Goal: Information Seeking & Learning: Find specific fact

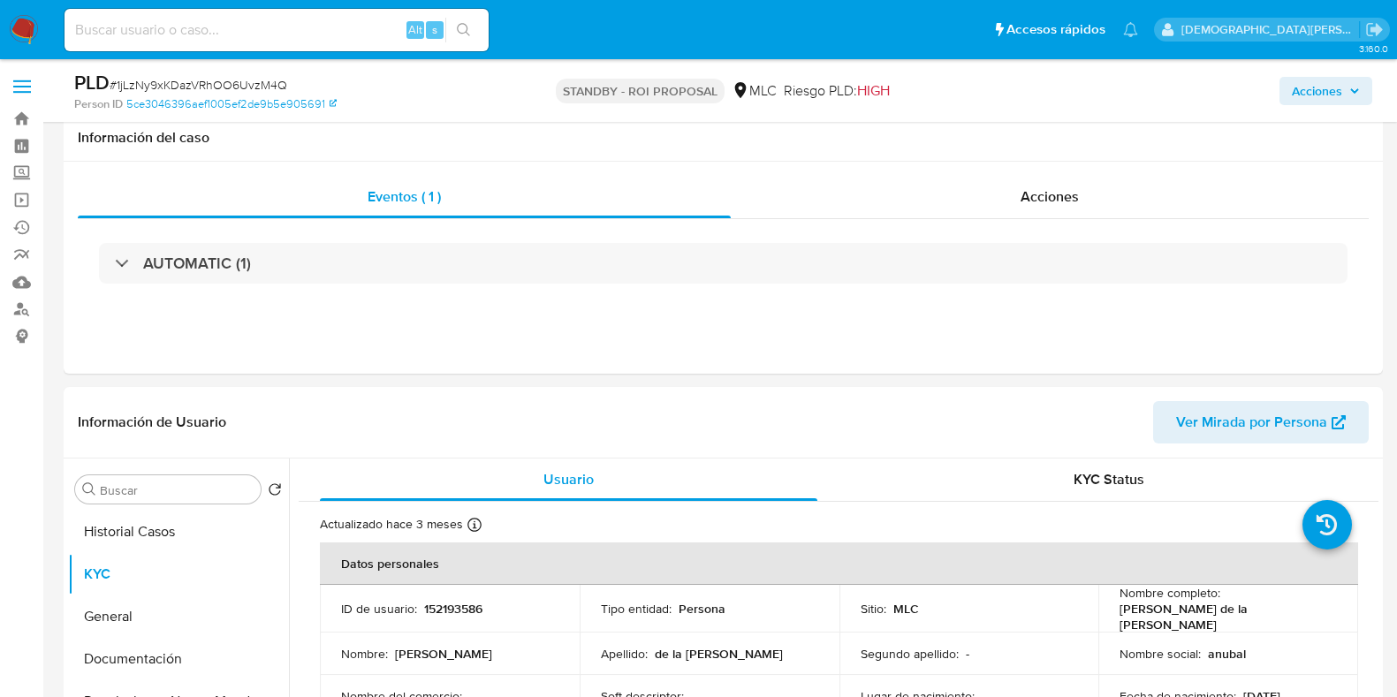
select select "10"
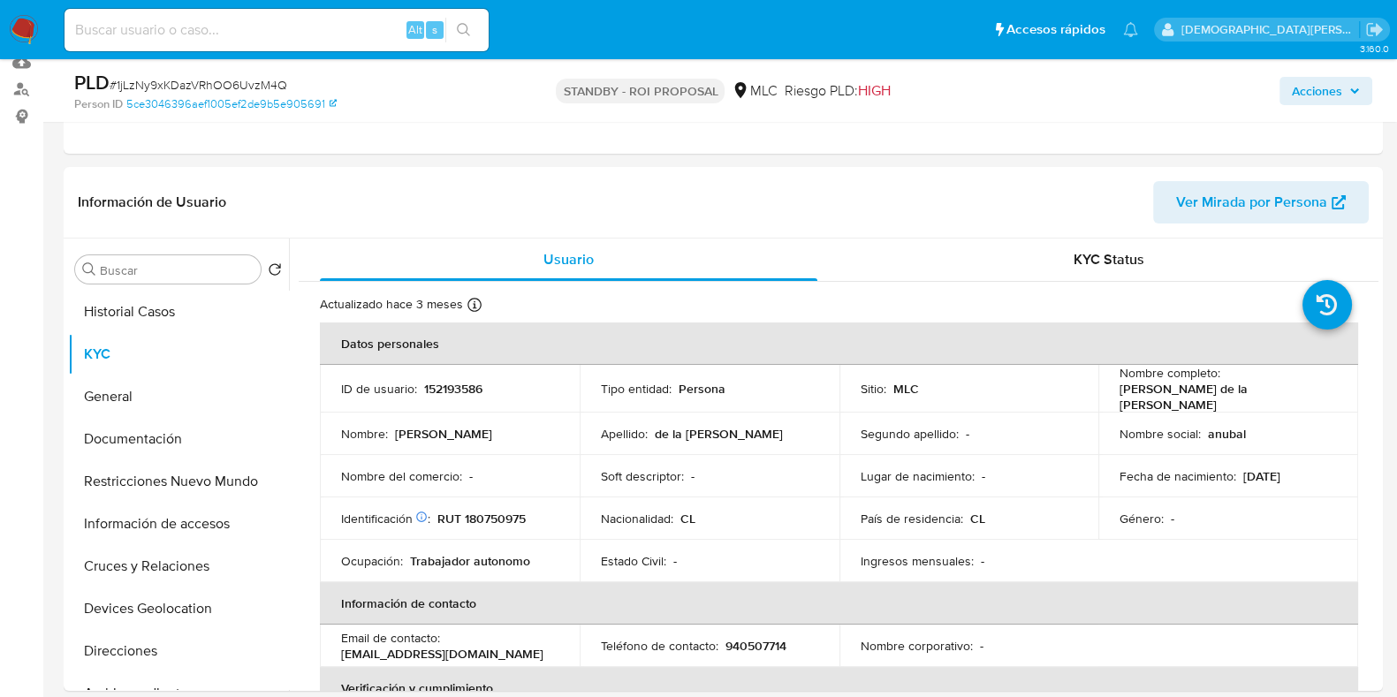
scroll to position [336, 0]
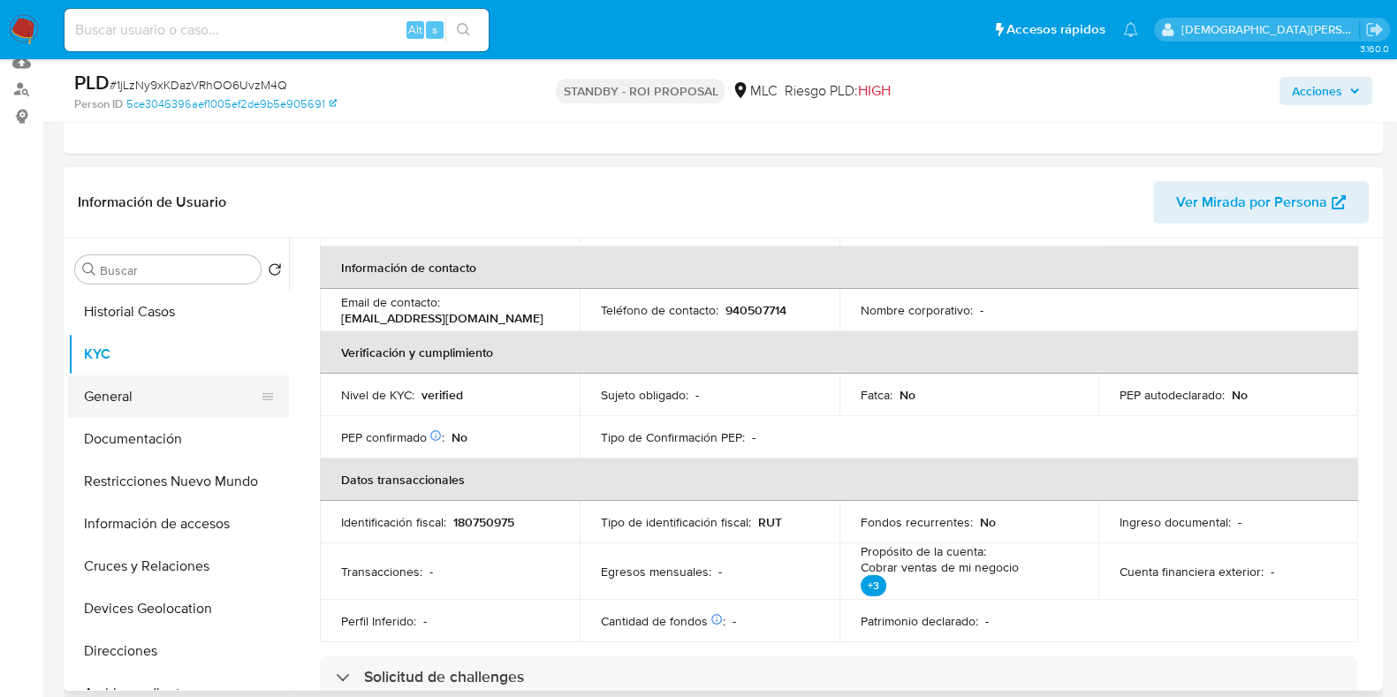
click at [163, 382] on button "General" at bounding box center [171, 396] width 207 height 42
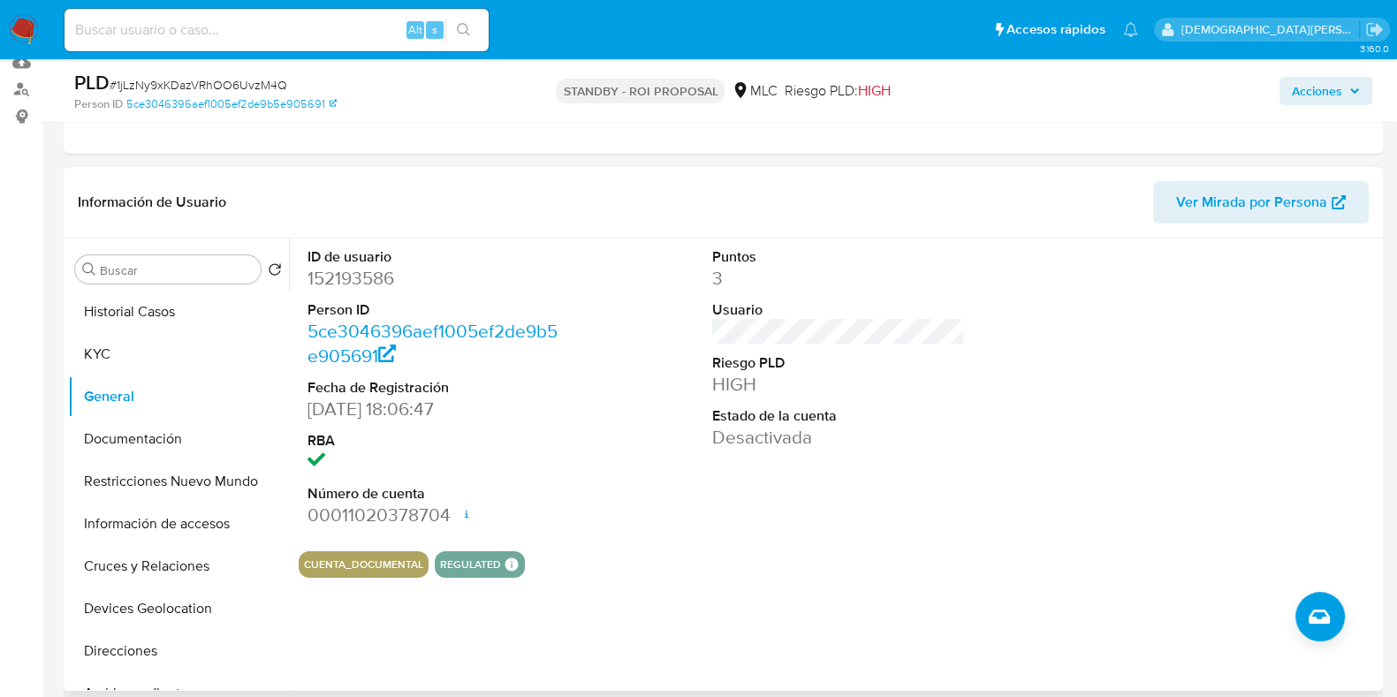
click at [340, 280] on dd "152193586" at bounding box center [433, 278] width 253 height 25
copy dd "152193586"
click at [359, 272] on dd "152193586" at bounding box center [433, 278] width 253 height 25
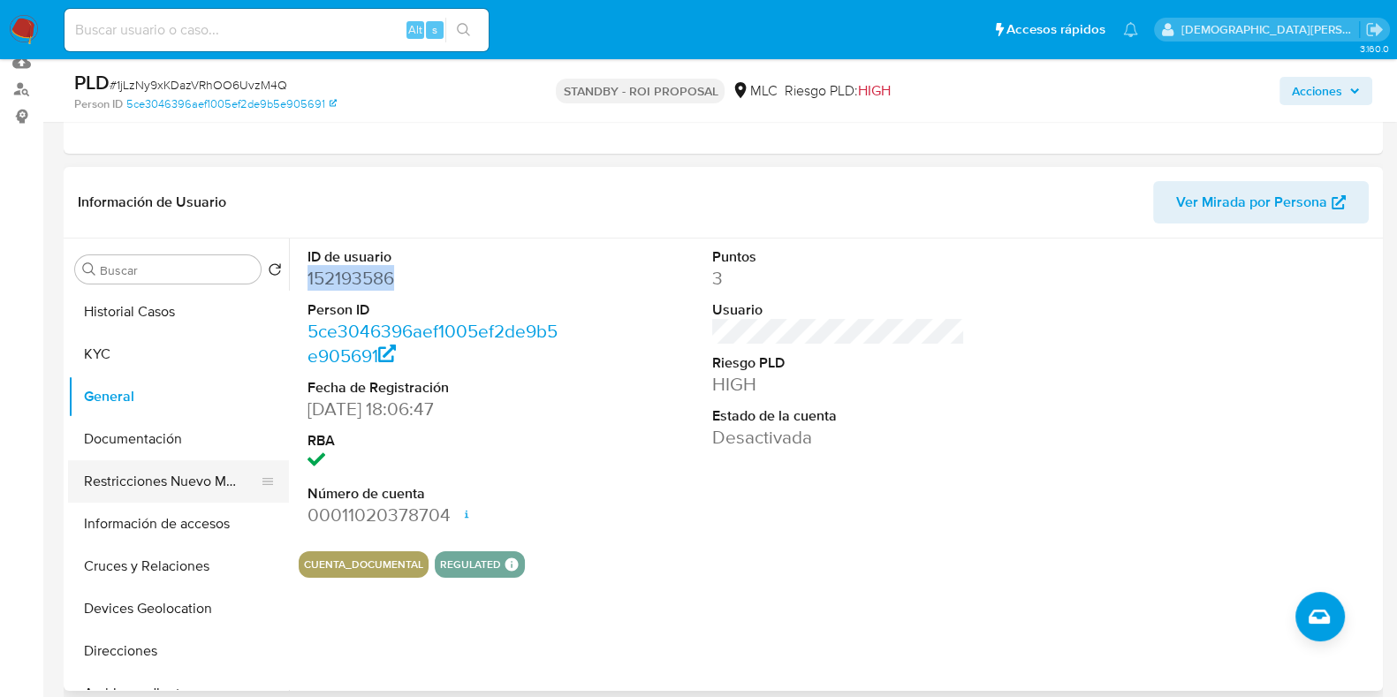
click at [219, 484] on button "Restricciones Nuevo Mundo" at bounding box center [171, 481] width 207 height 42
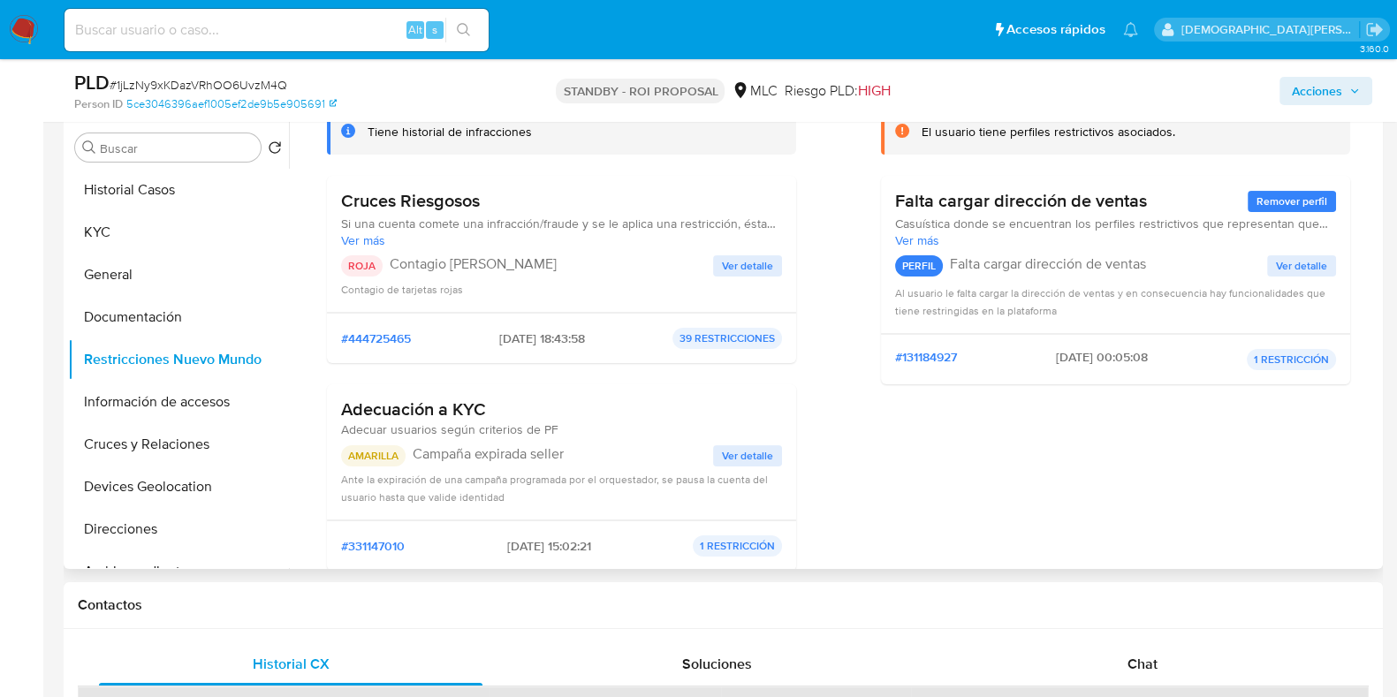
scroll to position [57, 0]
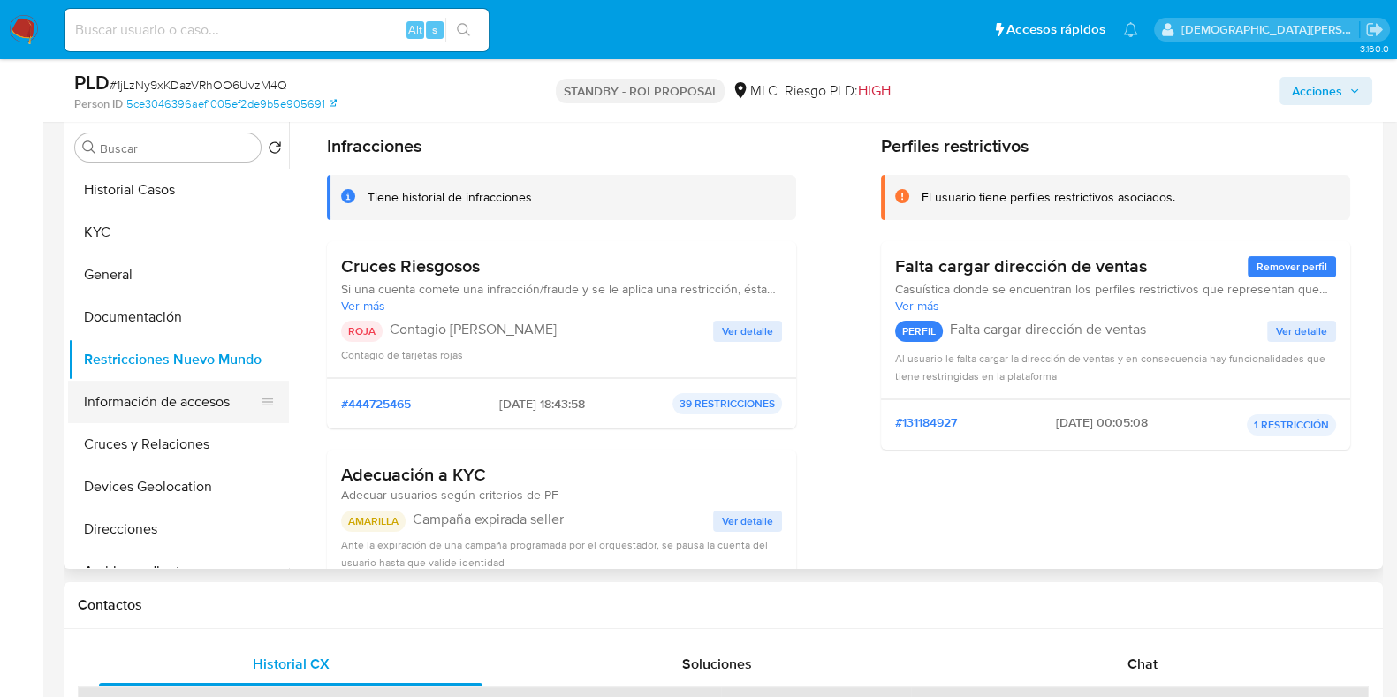
click at [117, 405] on button "Información de accesos" at bounding box center [171, 402] width 207 height 42
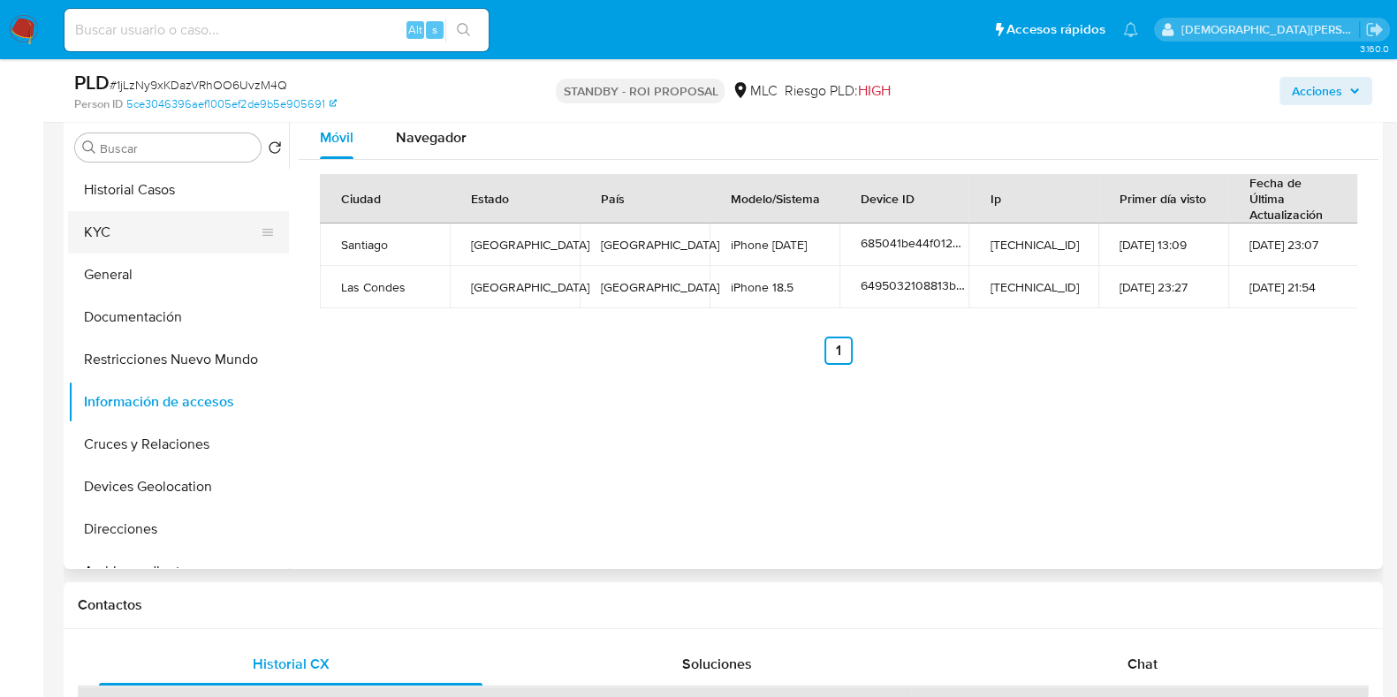
click at [194, 224] on button "KYC" at bounding box center [171, 232] width 207 height 42
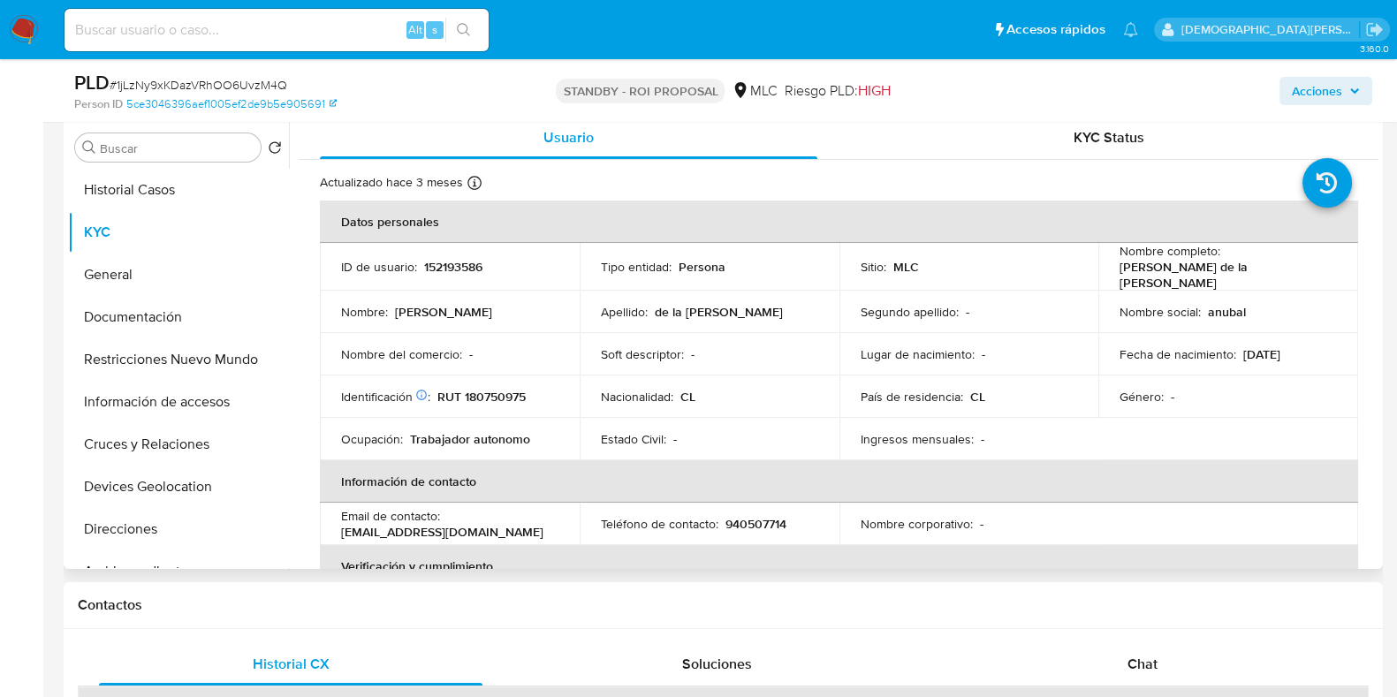
click at [512, 389] on p "RUT 180750975" at bounding box center [481, 397] width 88 height 16
copy p "180750975"
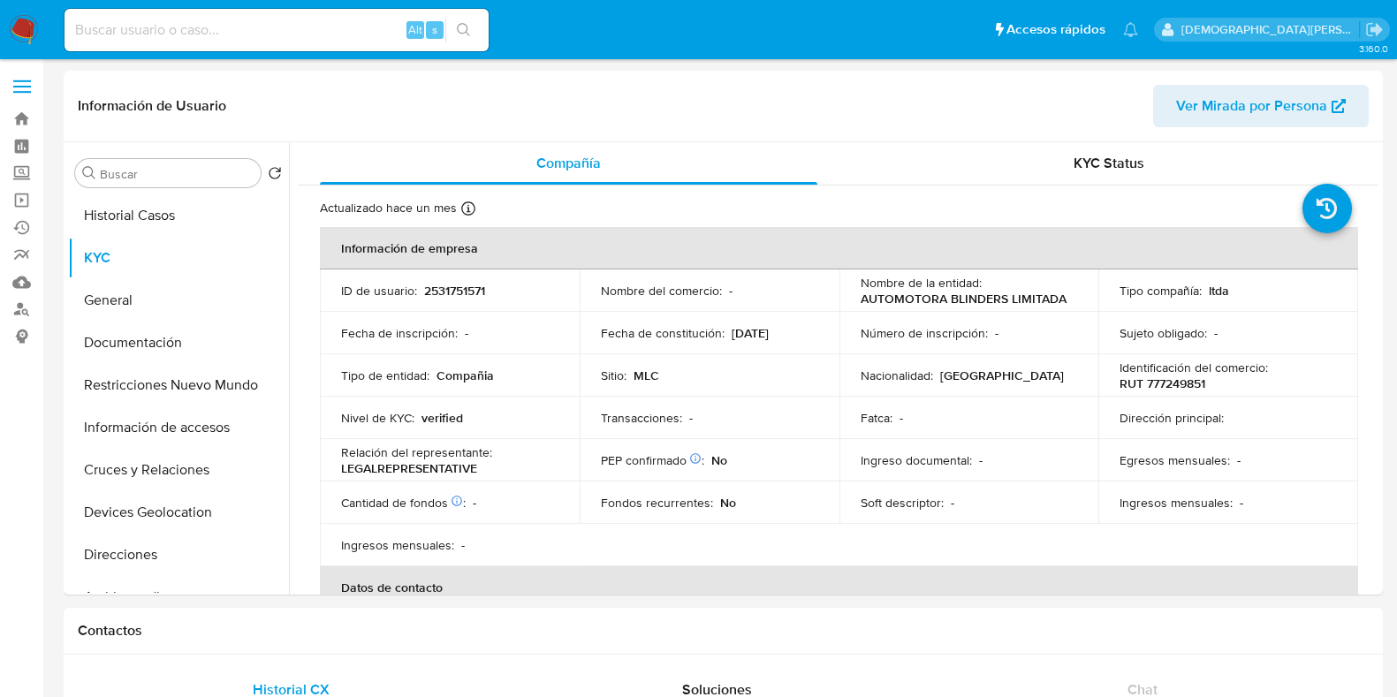
select select "10"
drag, startPoint x: 1012, startPoint y: 284, endPoint x: 854, endPoint y: 297, distance: 158.6
click at [854, 297] on td "Nombre de la entidad : AUTOMOTORA BLINDERS LIMITADA" at bounding box center [969, 290] width 260 height 42
copy p "AUTOMOTORA BLINDERS LIMITAD"
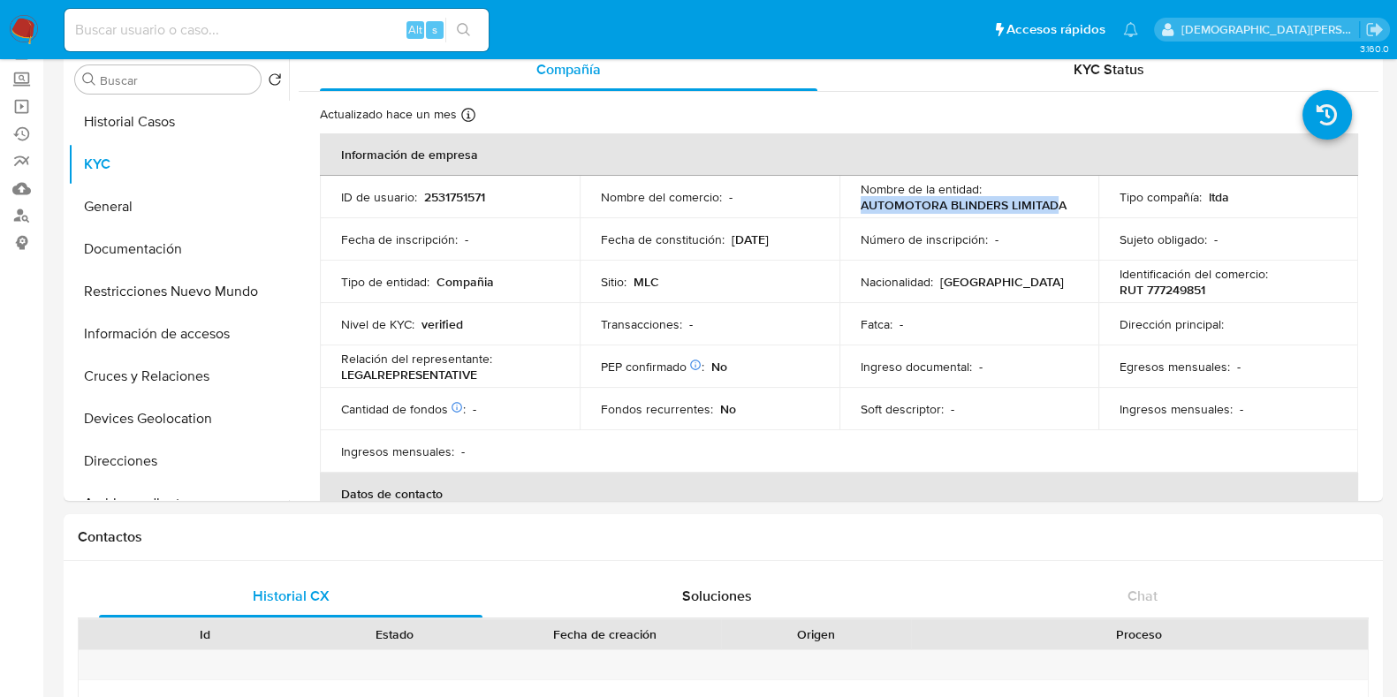
scroll to position [1, 0]
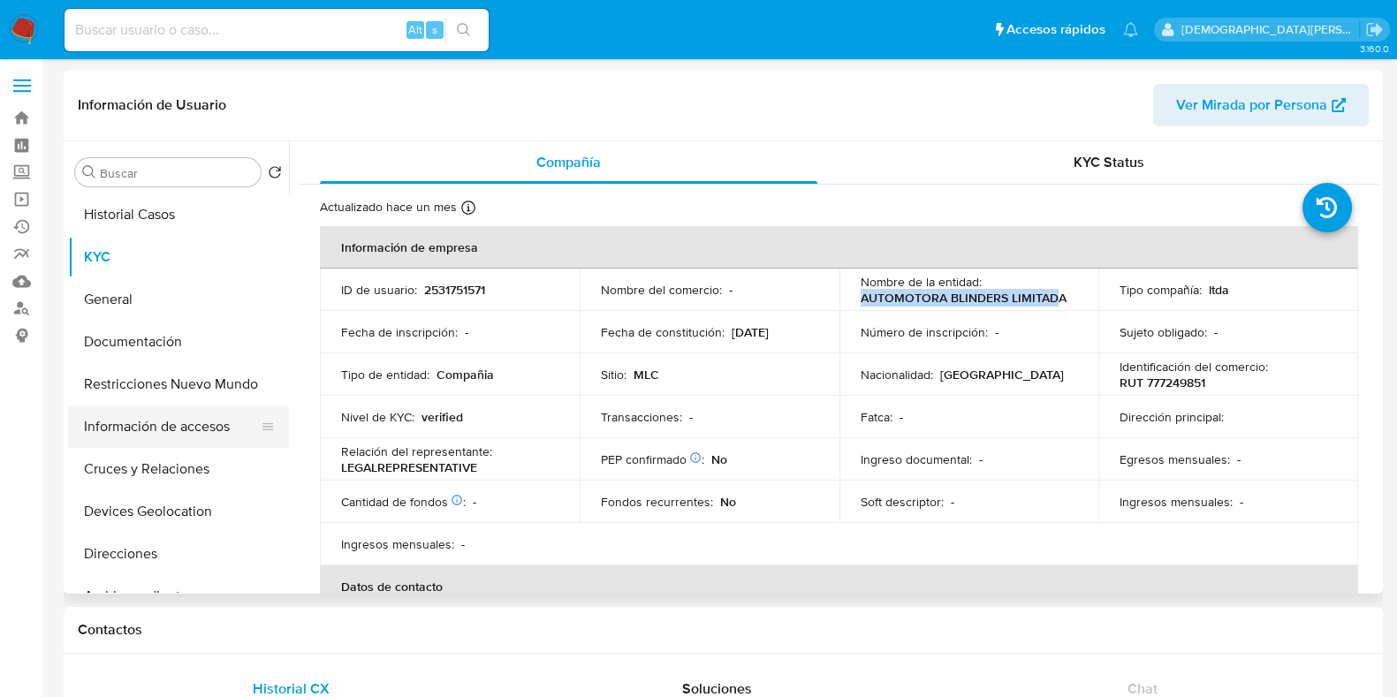
click at [185, 428] on button "Información de accesos" at bounding box center [171, 426] width 207 height 42
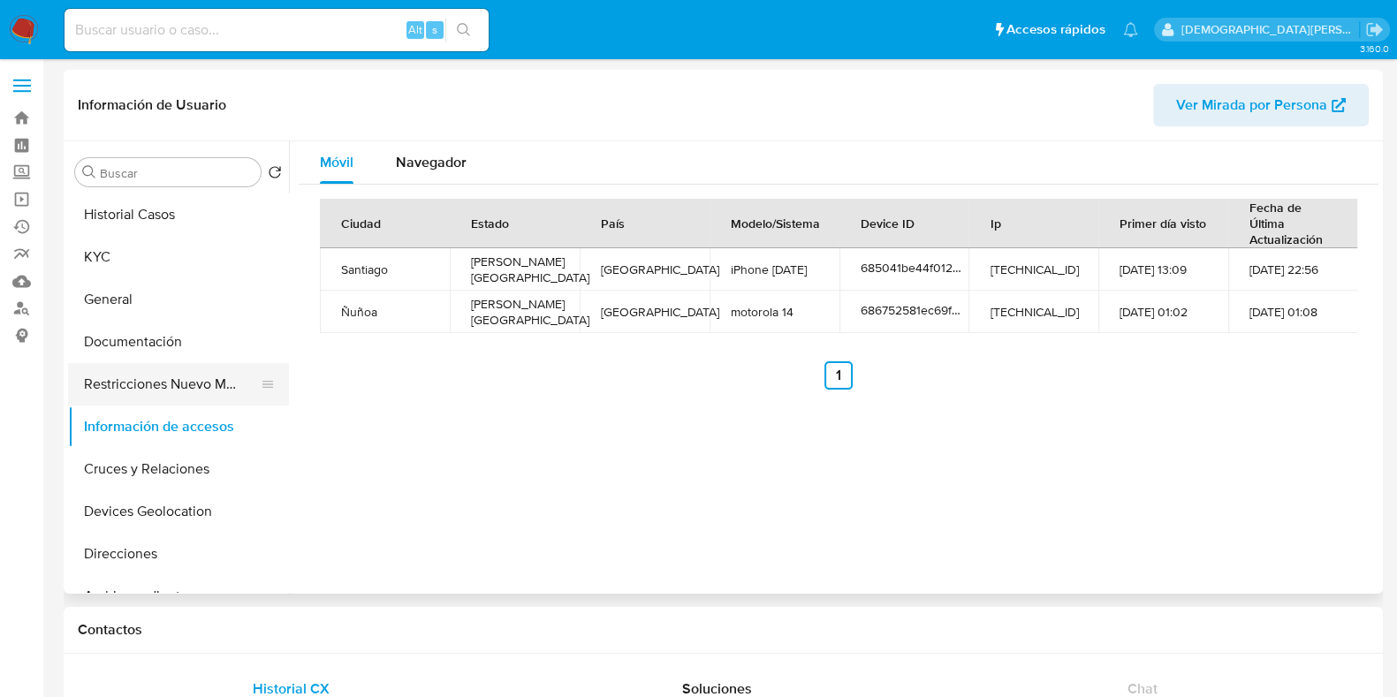
click at [175, 372] on button "Restricciones Nuevo Mundo" at bounding box center [171, 384] width 207 height 42
